Goal: Transaction & Acquisition: Purchase product/service

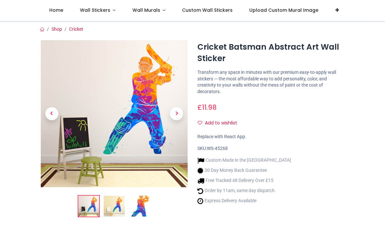
scroll to position [27, 0]
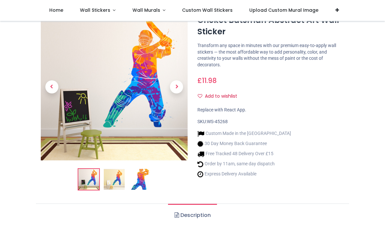
click at [176, 122] on link at bounding box center [177, 87] width 22 height 103
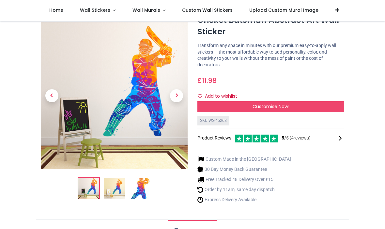
scroll to position [0, 0]
click at [176, 96] on span "Next" at bounding box center [176, 95] width 13 height 13
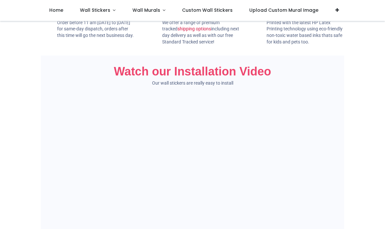
scroll to position [340, 0]
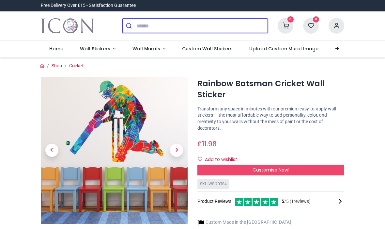
click at [157, 26] on input "search" at bounding box center [202, 26] width 131 height 14
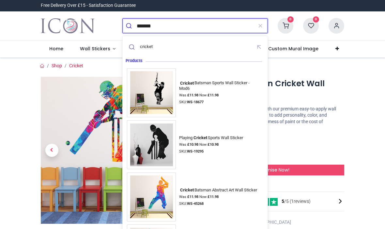
type input "*******"
click at [129, 26] on button "submit" at bounding box center [130, 26] width 14 height 14
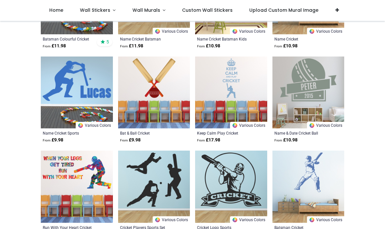
scroll to position [514, 0]
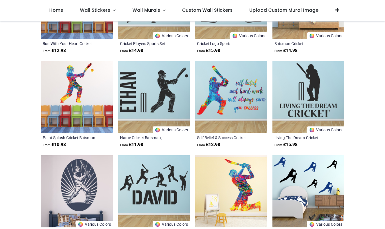
scroll to position [705, 0]
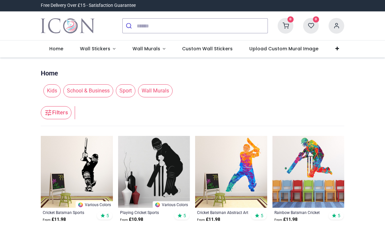
click at [156, 51] on span "Wall Murals" at bounding box center [146, 48] width 28 height 7
click at [162, 50] on link "Wall Murals" at bounding box center [149, 48] width 50 height 17
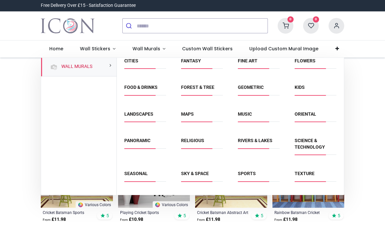
scroll to position [35, 0]
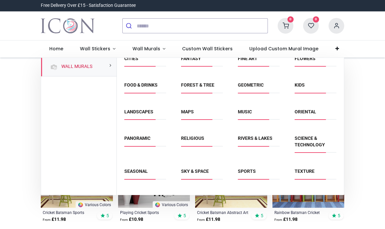
click at [250, 170] on link "Sports" at bounding box center [247, 170] width 18 height 5
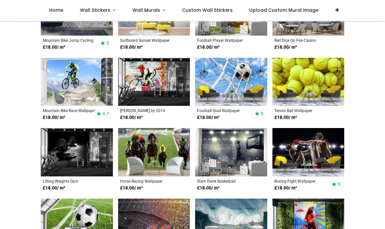
scroll to position [246, 0]
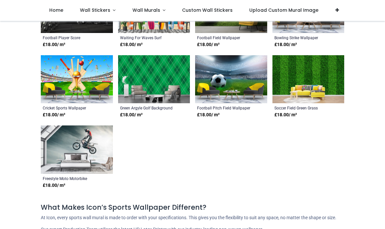
scroll to position [945, 0]
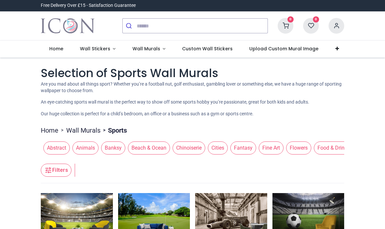
click at [98, 51] on span "Wall Stickers" at bounding box center [95, 48] width 30 height 7
click at [113, 49] on link "Wall Stickers" at bounding box center [97, 48] width 52 height 17
click at [166, 26] on input "search" at bounding box center [202, 26] width 131 height 14
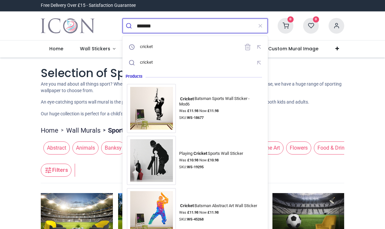
type input "*******"
click at [129, 26] on button "submit" at bounding box center [130, 26] width 14 height 14
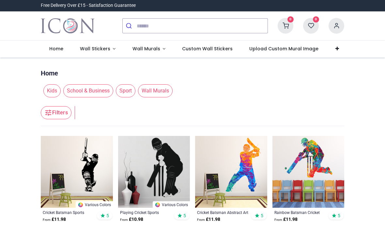
click at [92, 48] on span "Wall Stickers" at bounding box center [95, 48] width 30 height 7
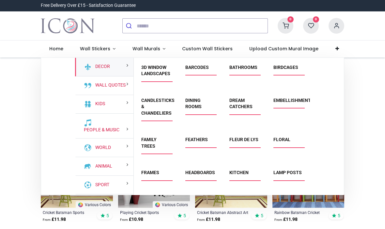
click at [119, 82] on link "Wall Quotes" at bounding box center [109, 85] width 33 height 7
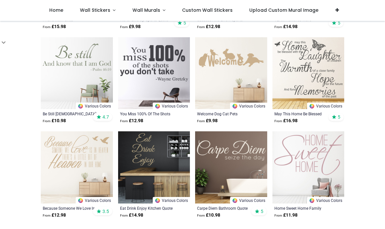
scroll to position [591, 0]
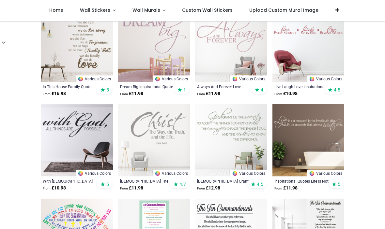
scroll to position [800, 0]
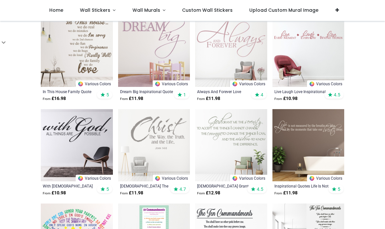
click at [51, 78] on img at bounding box center [77, 51] width 72 height 72
